Goal: Transaction & Acquisition: Purchase product/service

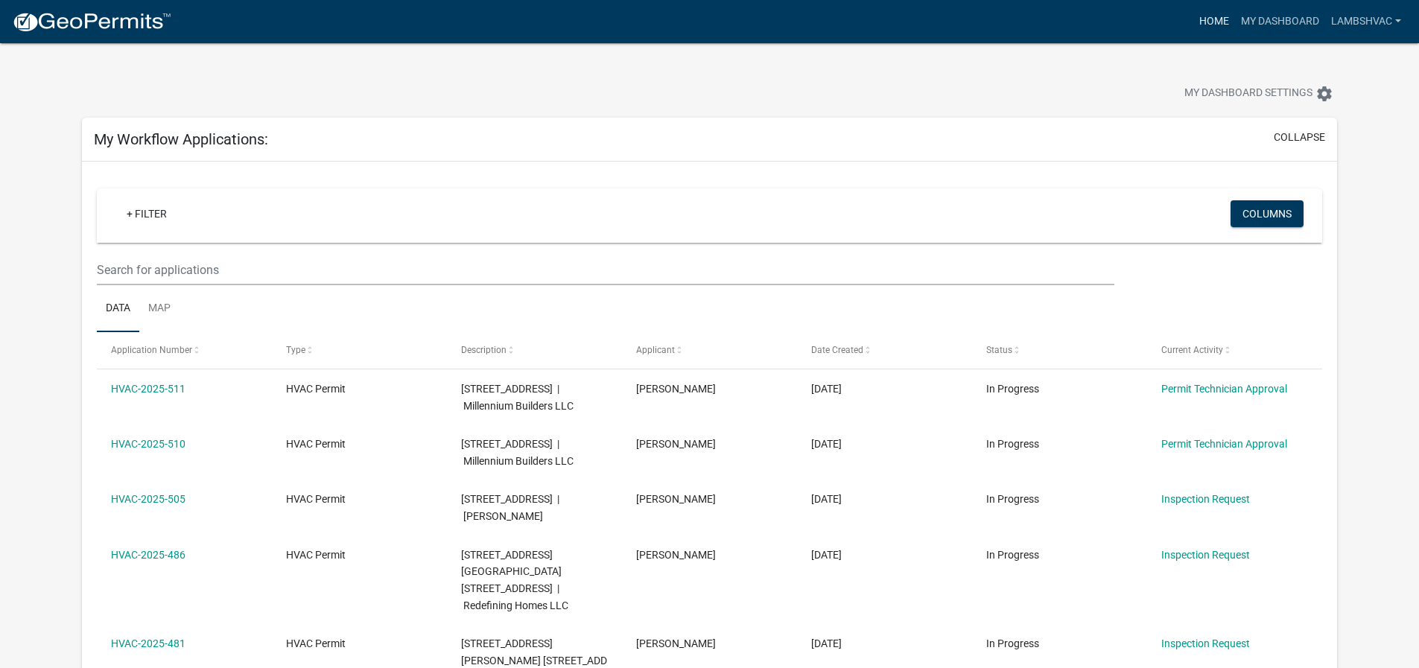
click at [1201, 16] on link "Home" at bounding box center [1214, 21] width 42 height 28
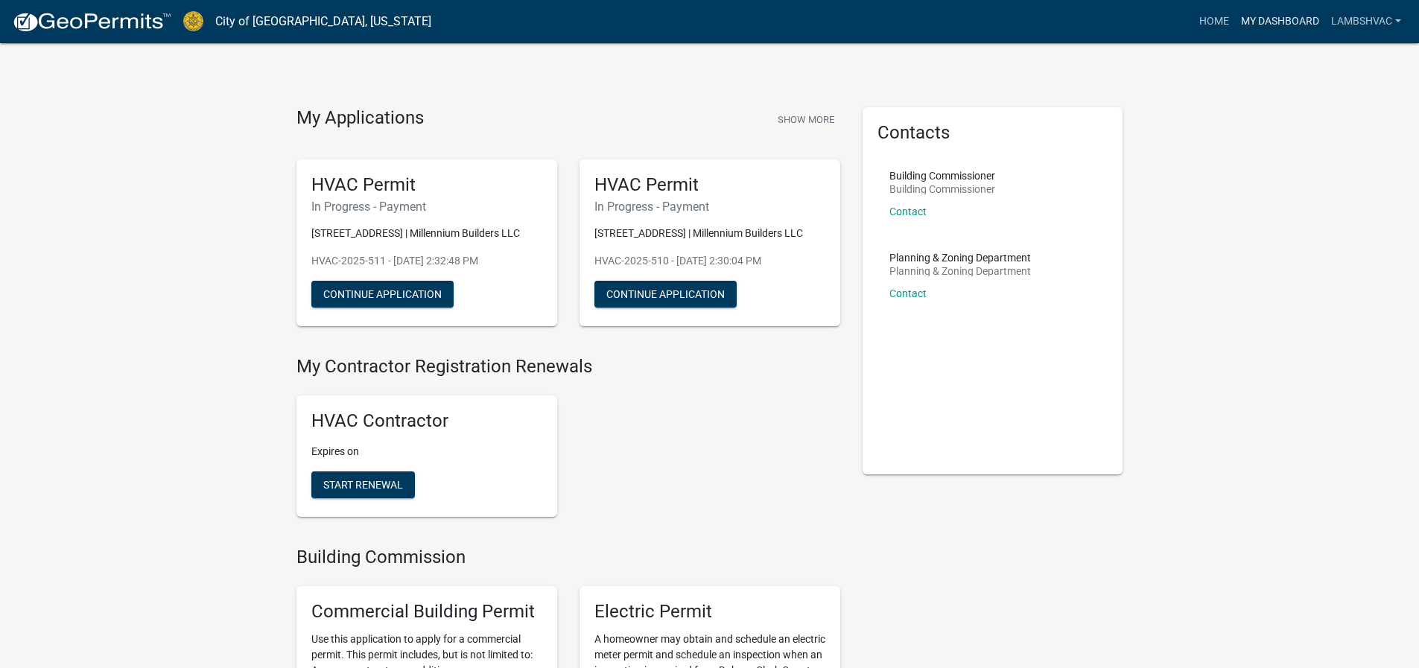
click at [1288, 18] on link "My Dashboard" at bounding box center [1280, 21] width 90 height 28
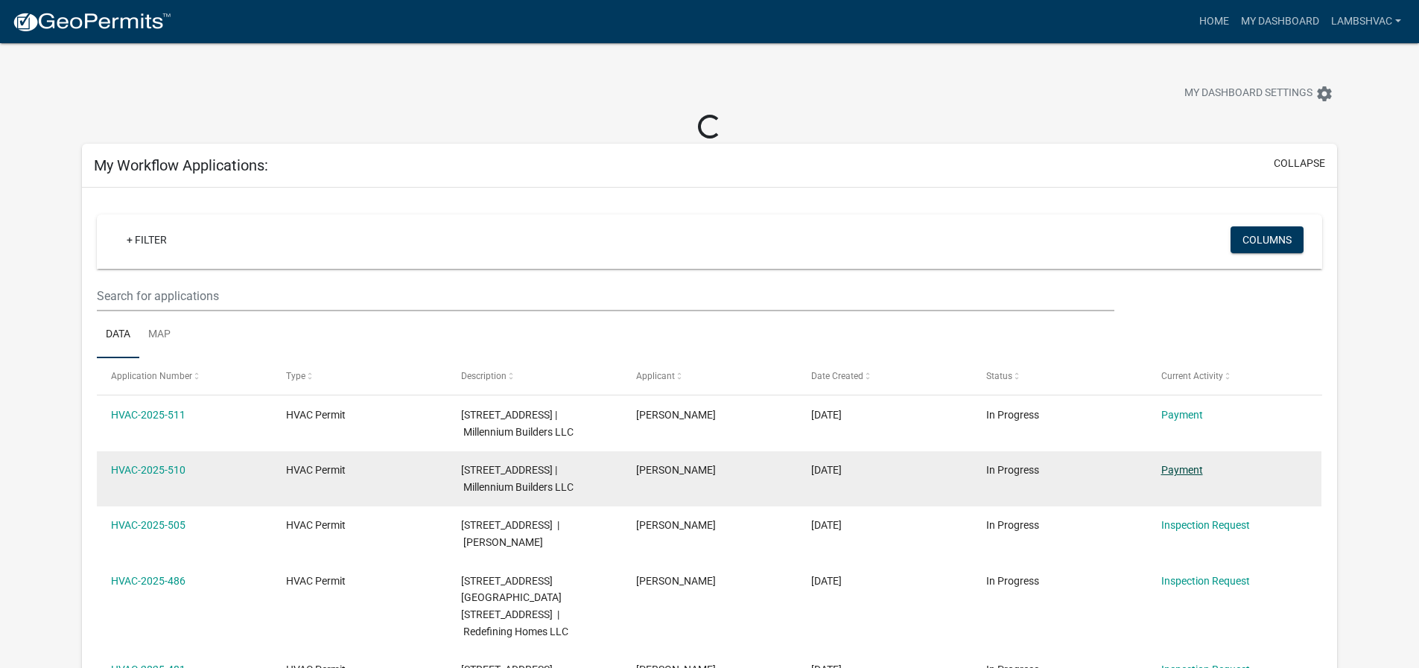
click at [1191, 476] on link "Payment" at bounding box center [1182, 470] width 42 height 12
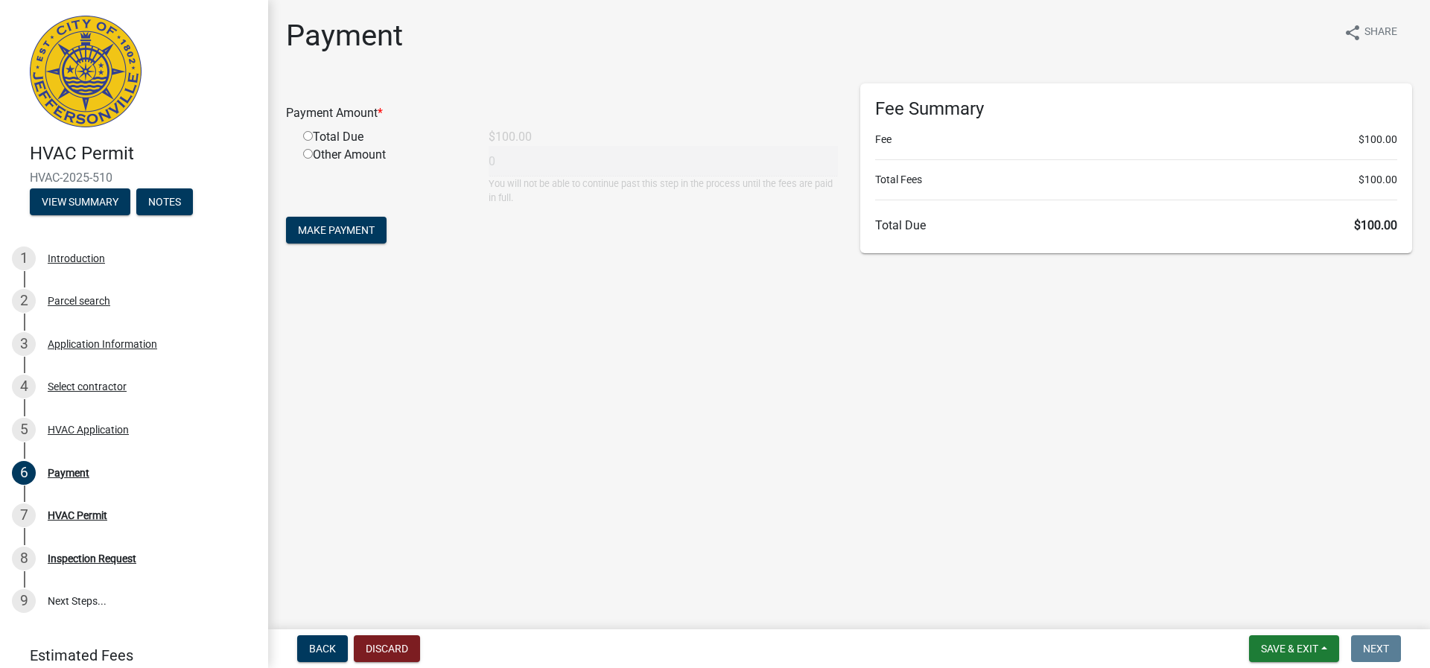
click at [307, 136] on input "radio" at bounding box center [308, 136] width 10 height 10
radio input "true"
type input "100"
click at [315, 235] on span "Make Payment" at bounding box center [336, 230] width 77 height 12
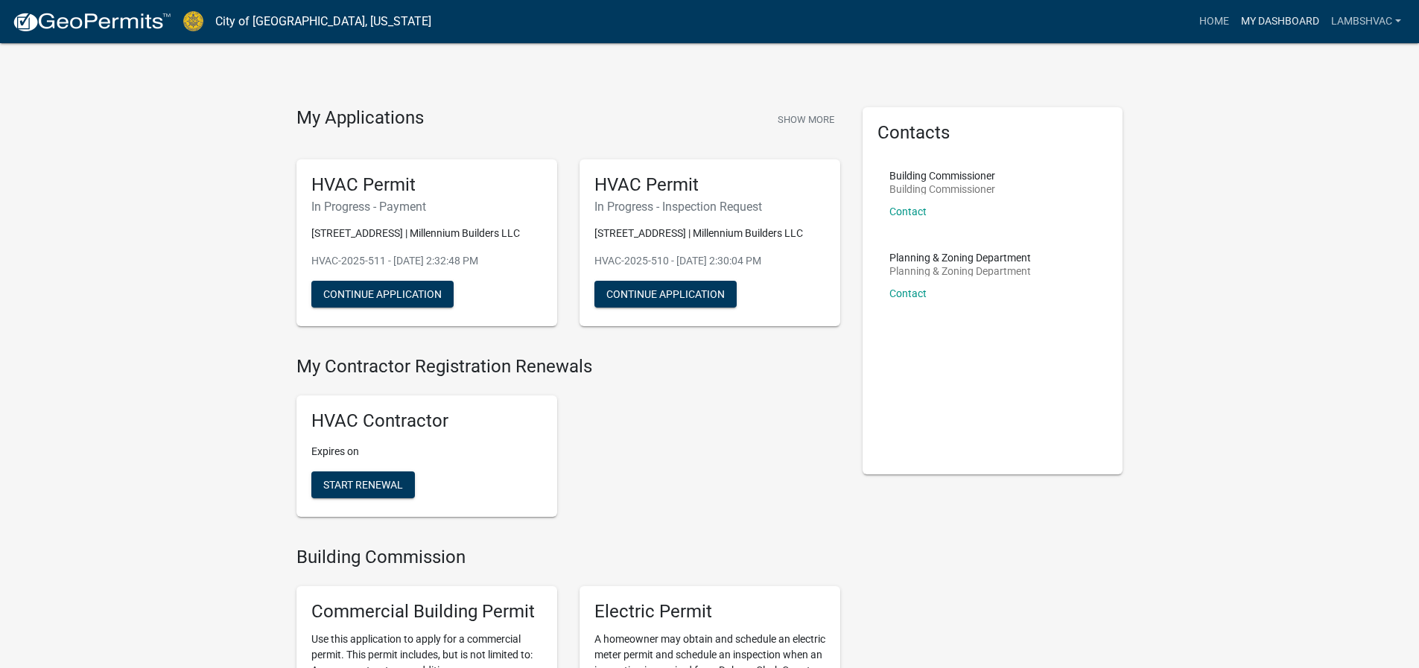
click at [1278, 19] on link "My Dashboard" at bounding box center [1280, 21] width 90 height 28
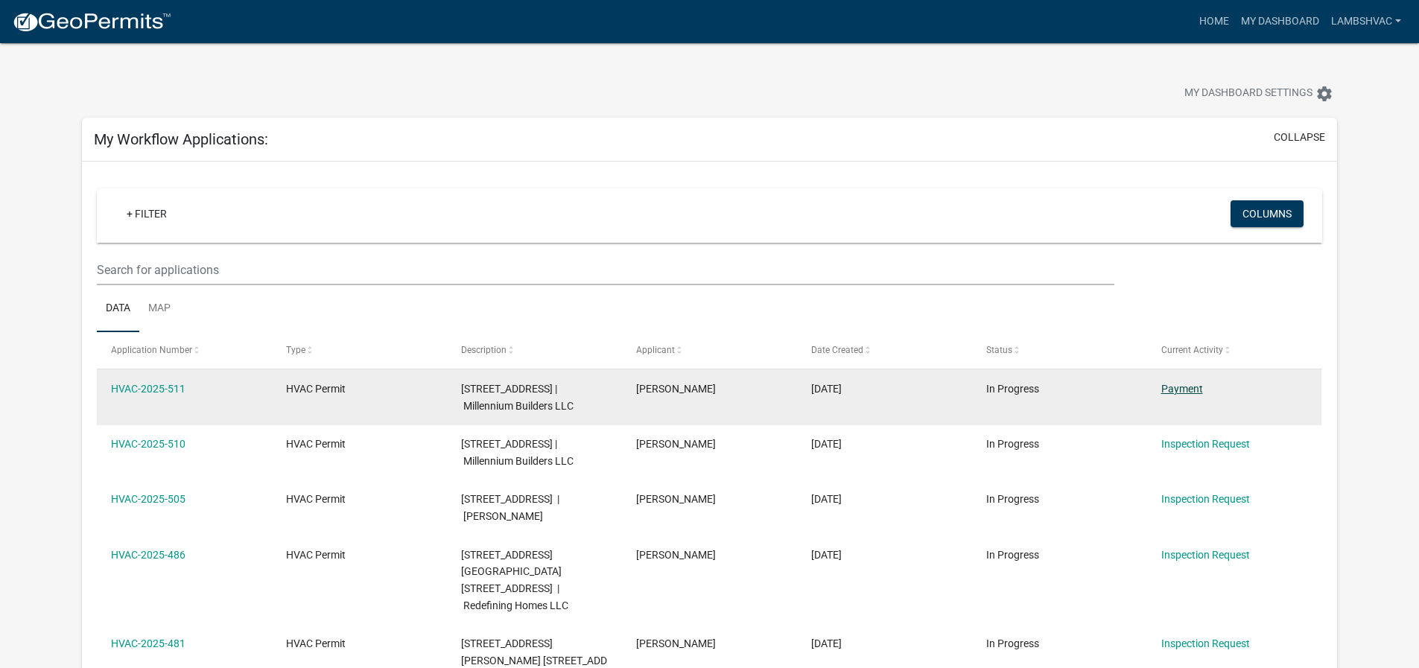
click at [1169, 386] on link "Payment" at bounding box center [1182, 389] width 42 height 12
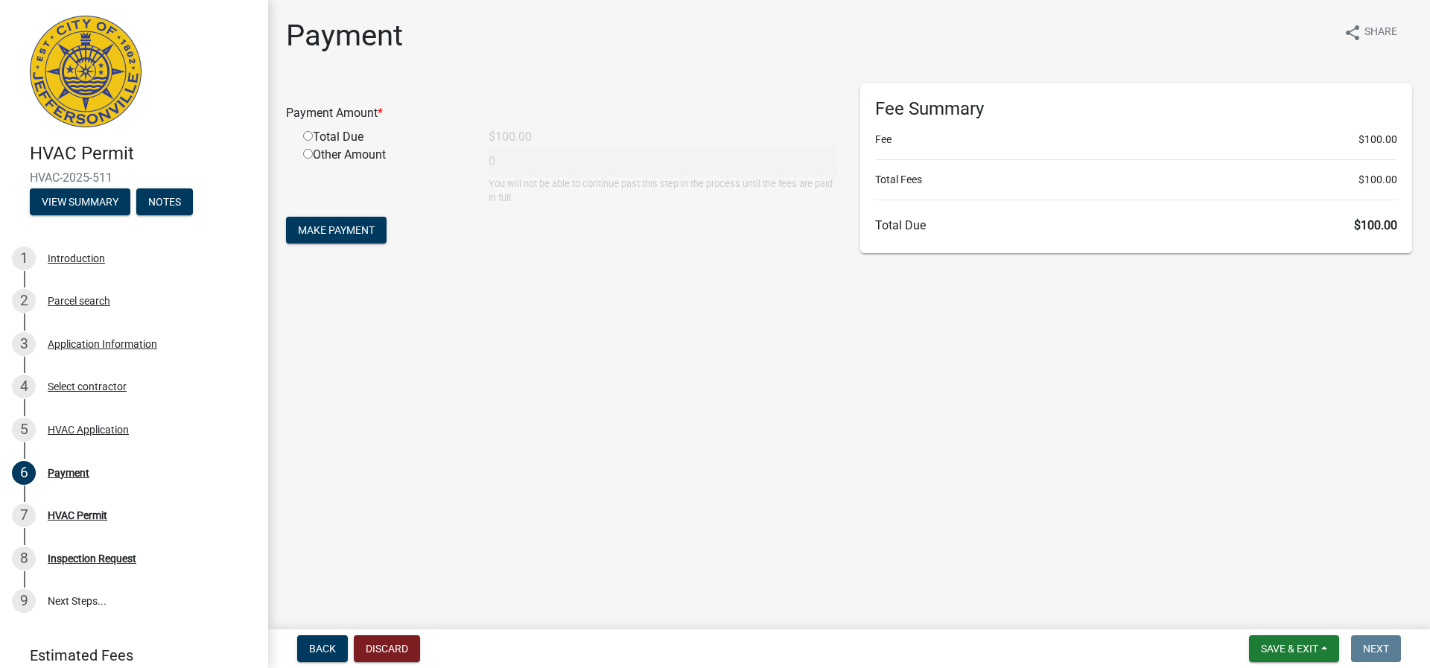
click at [309, 133] on input "radio" at bounding box center [308, 136] width 10 height 10
radio input "true"
type input "100"
click at [316, 233] on span "Make Payment" at bounding box center [336, 230] width 77 height 12
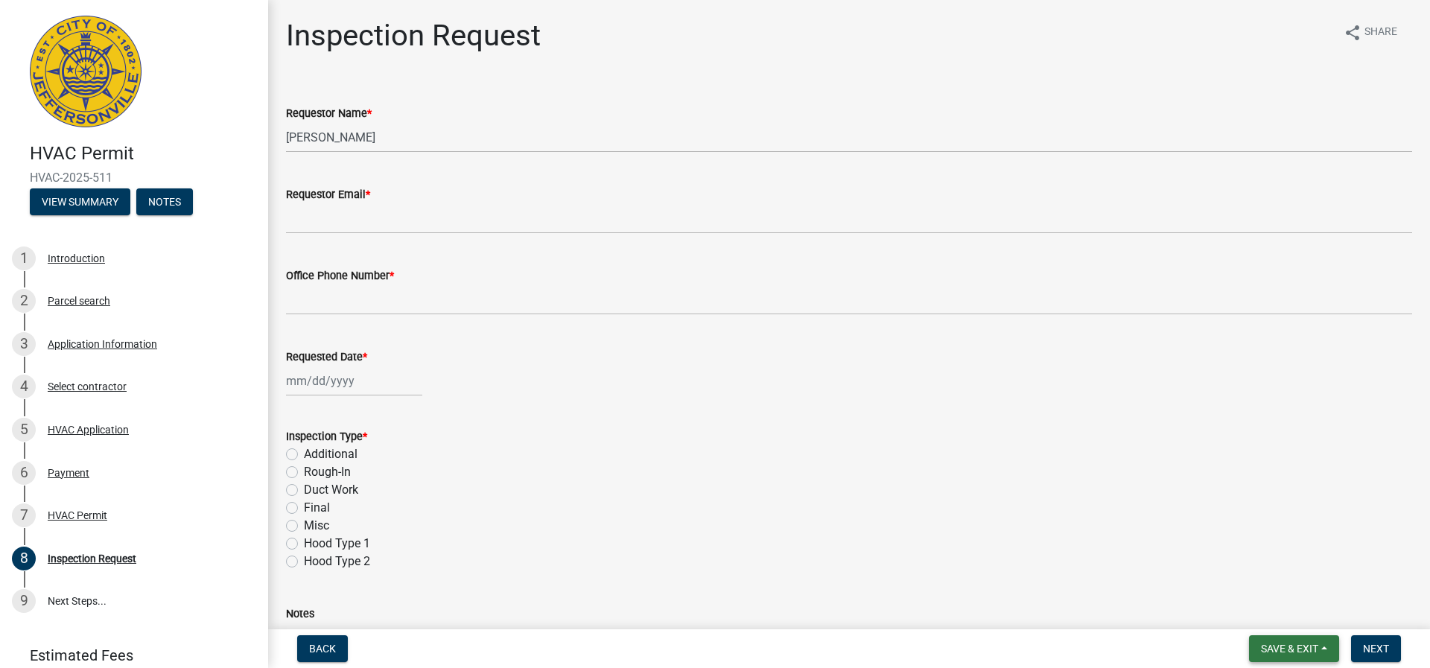
click at [1297, 649] on span "Save & Exit" at bounding box center [1289, 649] width 57 height 12
click at [1295, 606] on button "Save & Exit" at bounding box center [1279, 610] width 119 height 36
